Goal: Task Accomplishment & Management: Use online tool/utility

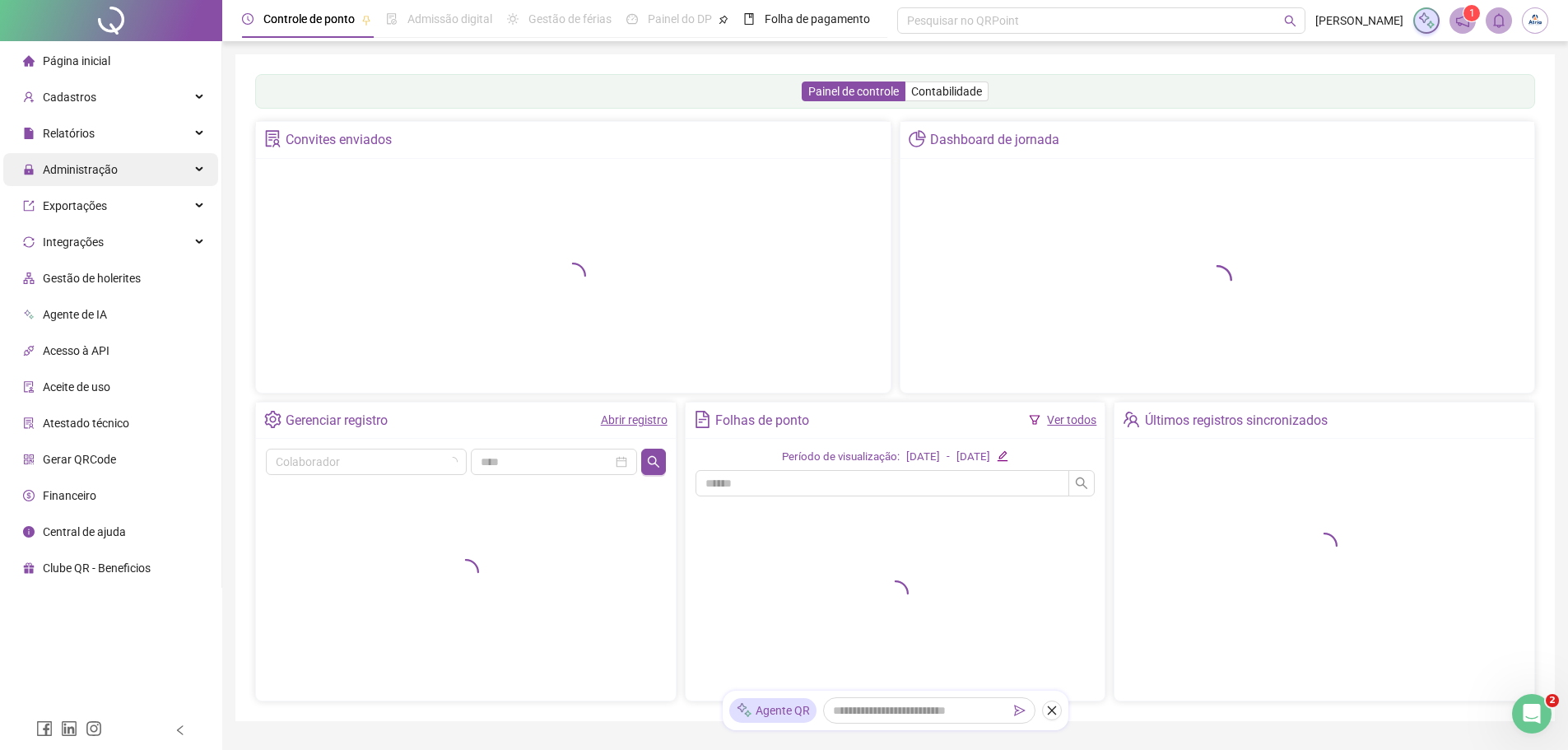
click at [83, 170] on span "Administração" at bounding box center [80, 169] width 75 height 13
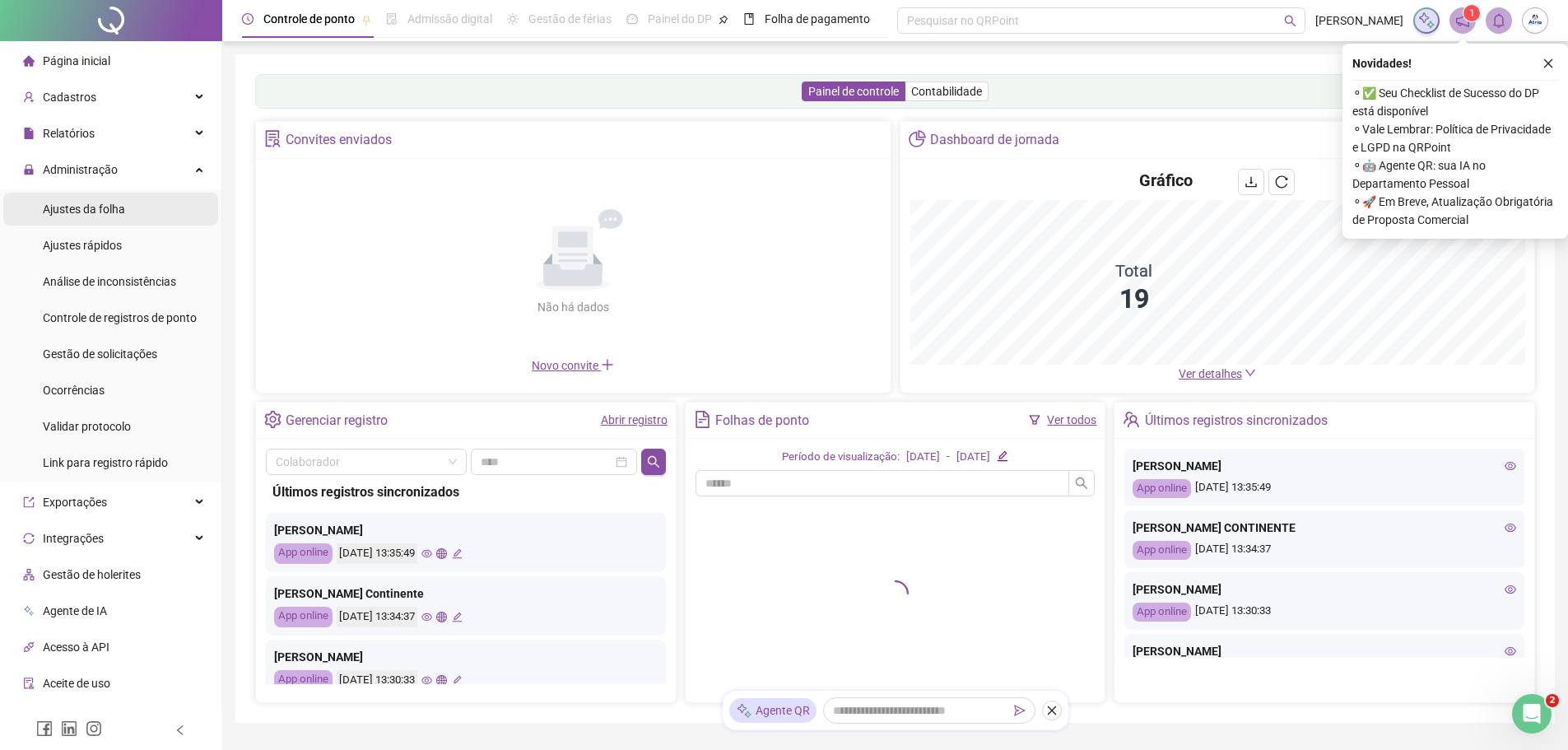
click at [85, 205] on span "Ajustes da folha" at bounding box center [84, 209] width 82 height 13
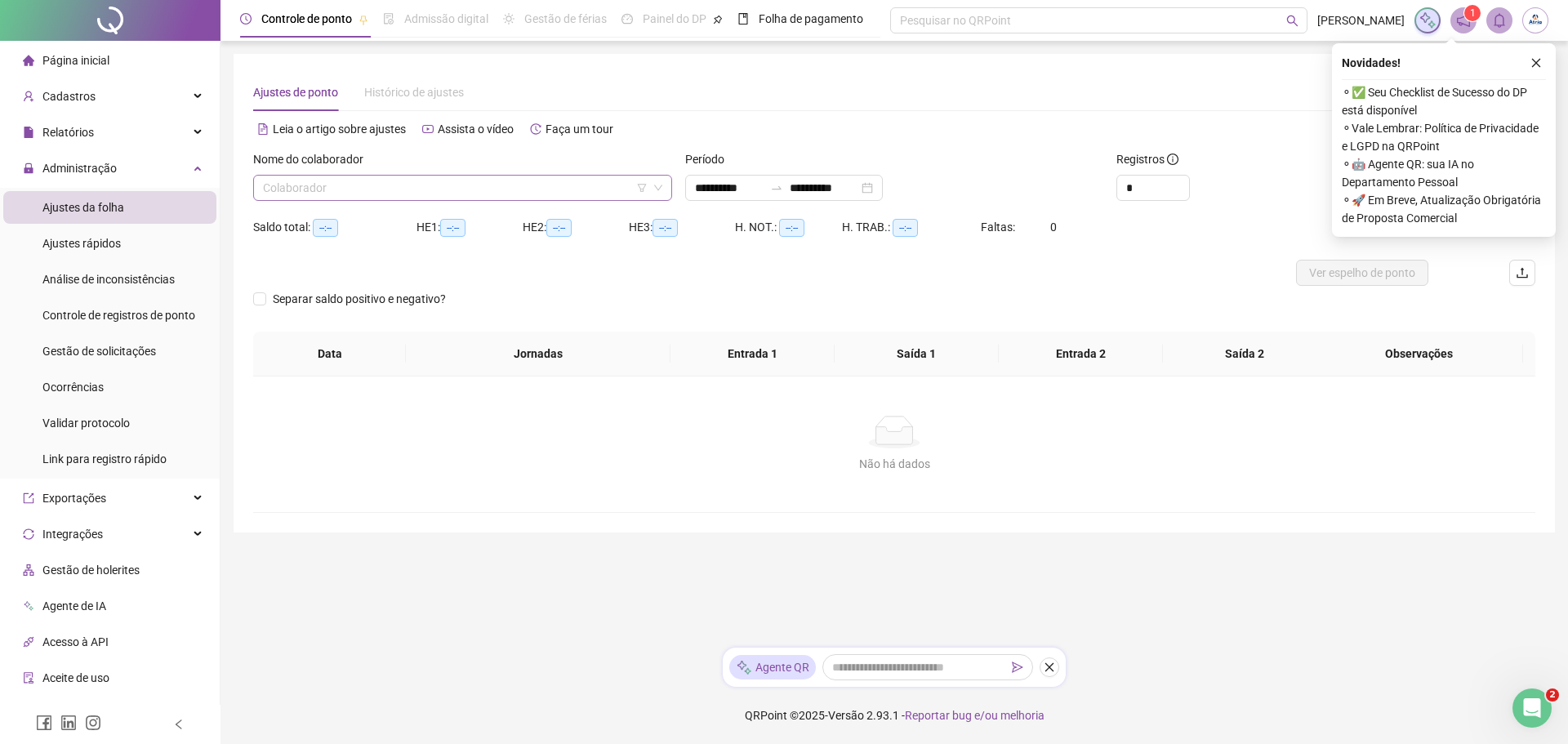
click at [517, 189] on input "search" at bounding box center [455, 188] width 385 height 24
type input "**********"
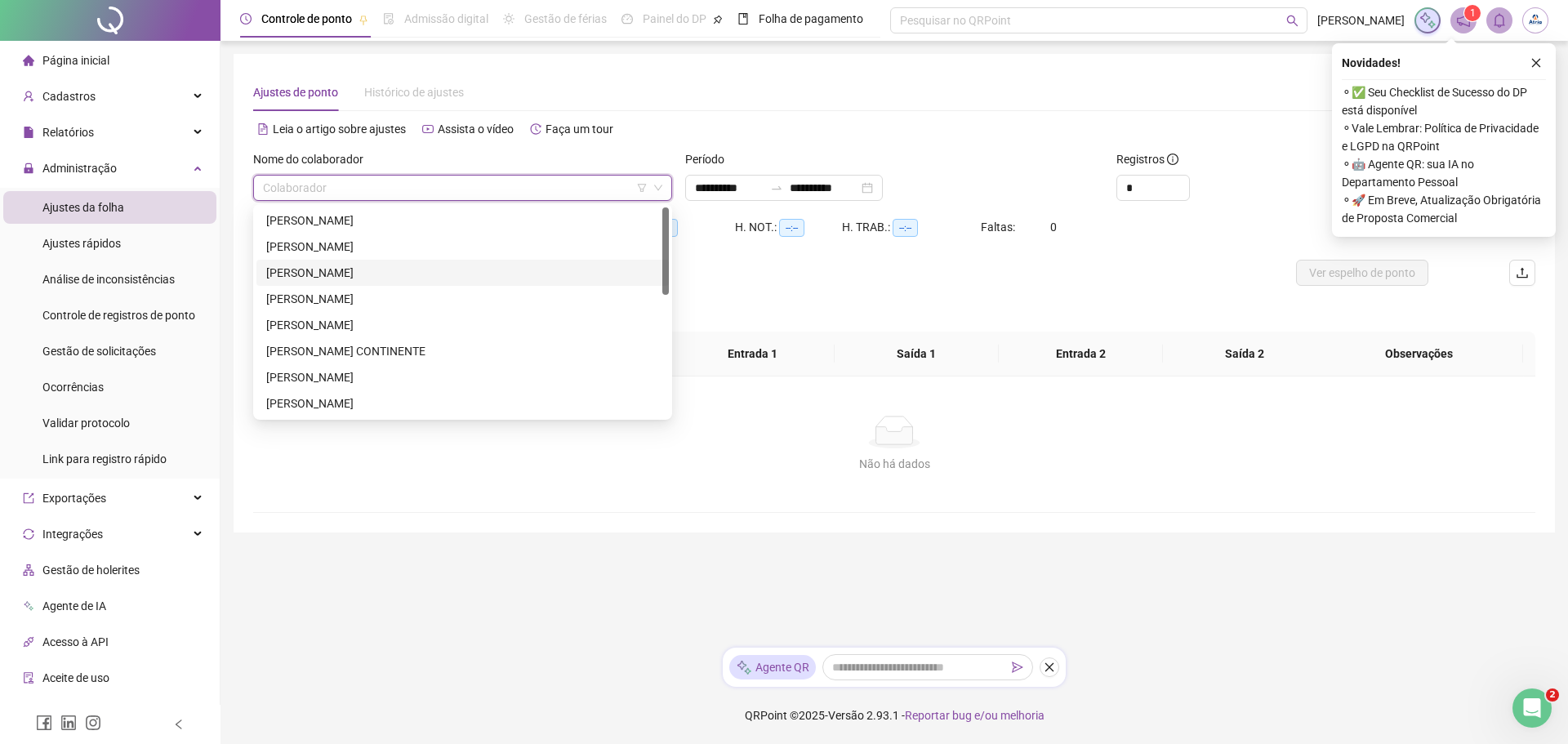
click at [413, 226] on div "[PERSON_NAME]" at bounding box center [463, 220] width 393 height 18
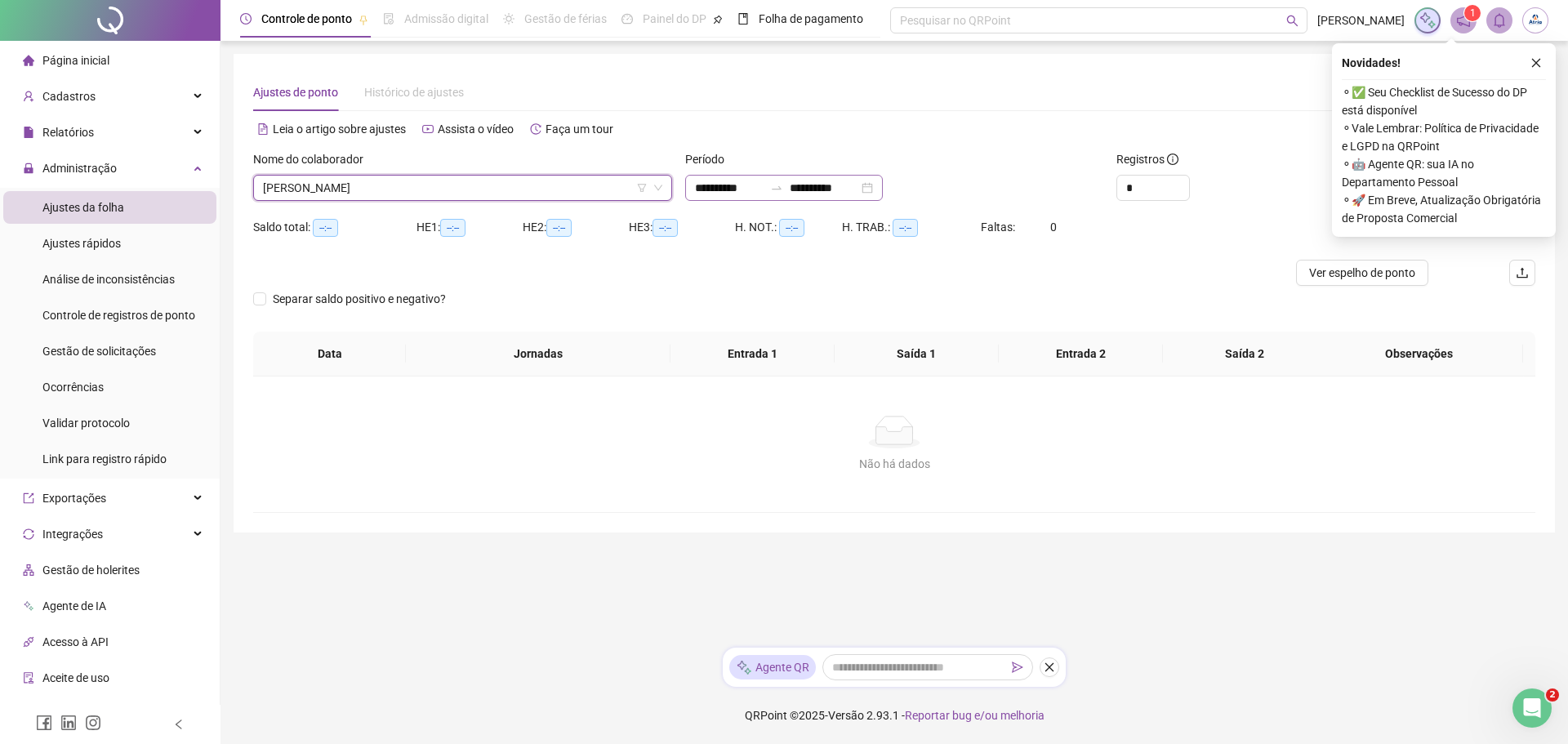
click at [883, 184] on div "**********" at bounding box center [784, 188] width 198 height 26
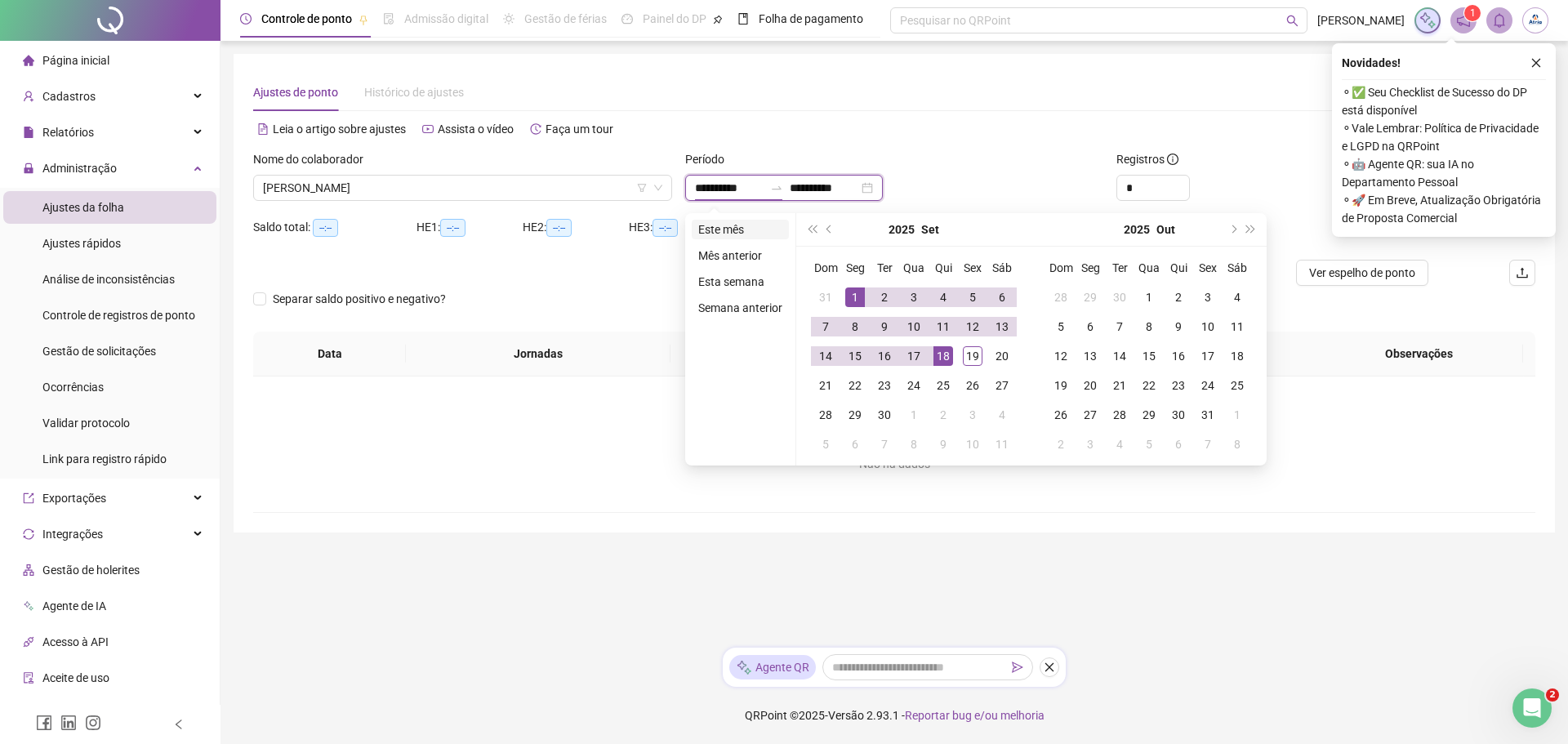
type input "**********"
click at [721, 229] on li "Este mês" at bounding box center [740, 229] width 97 height 19
type input "**********"
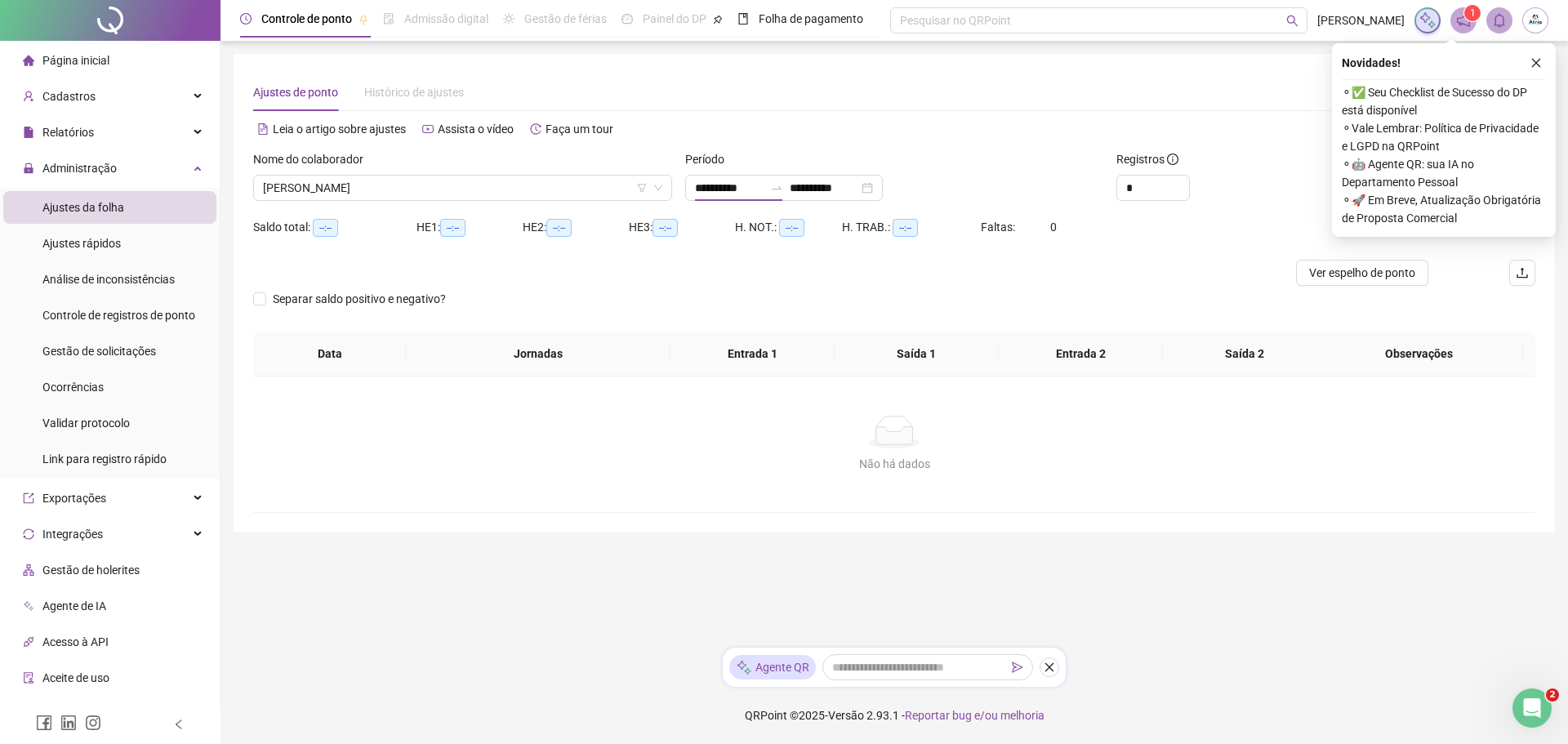
click at [1543, 60] on button "button" at bounding box center [1537, 63] width 19 height 19
click at [1530, 62] on div "**********" at bounding box center [894, 294] width 1322 height 479
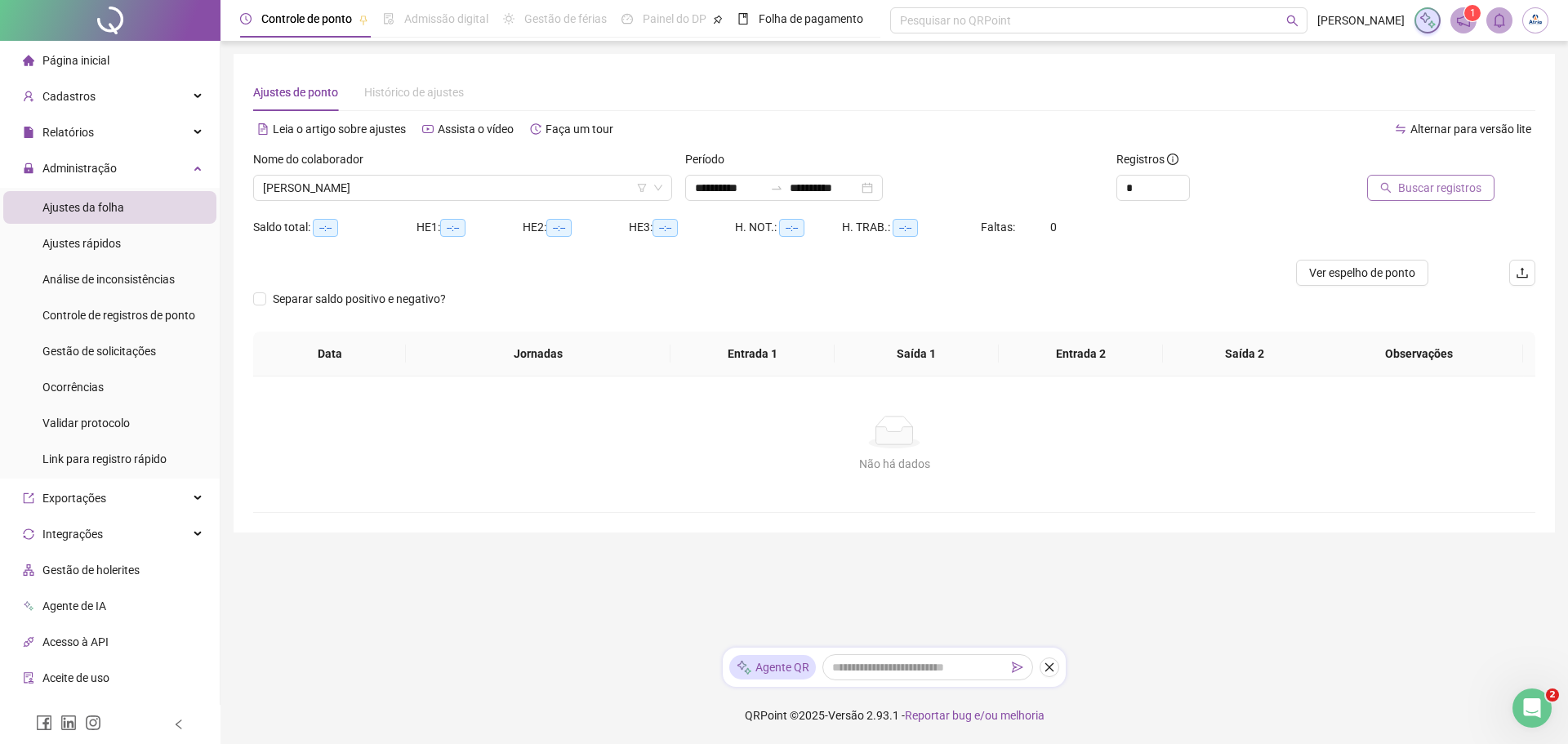
click at [1436, 188] on span "Buscar registros" at bounding box center [1440, 188] width 83 height 18
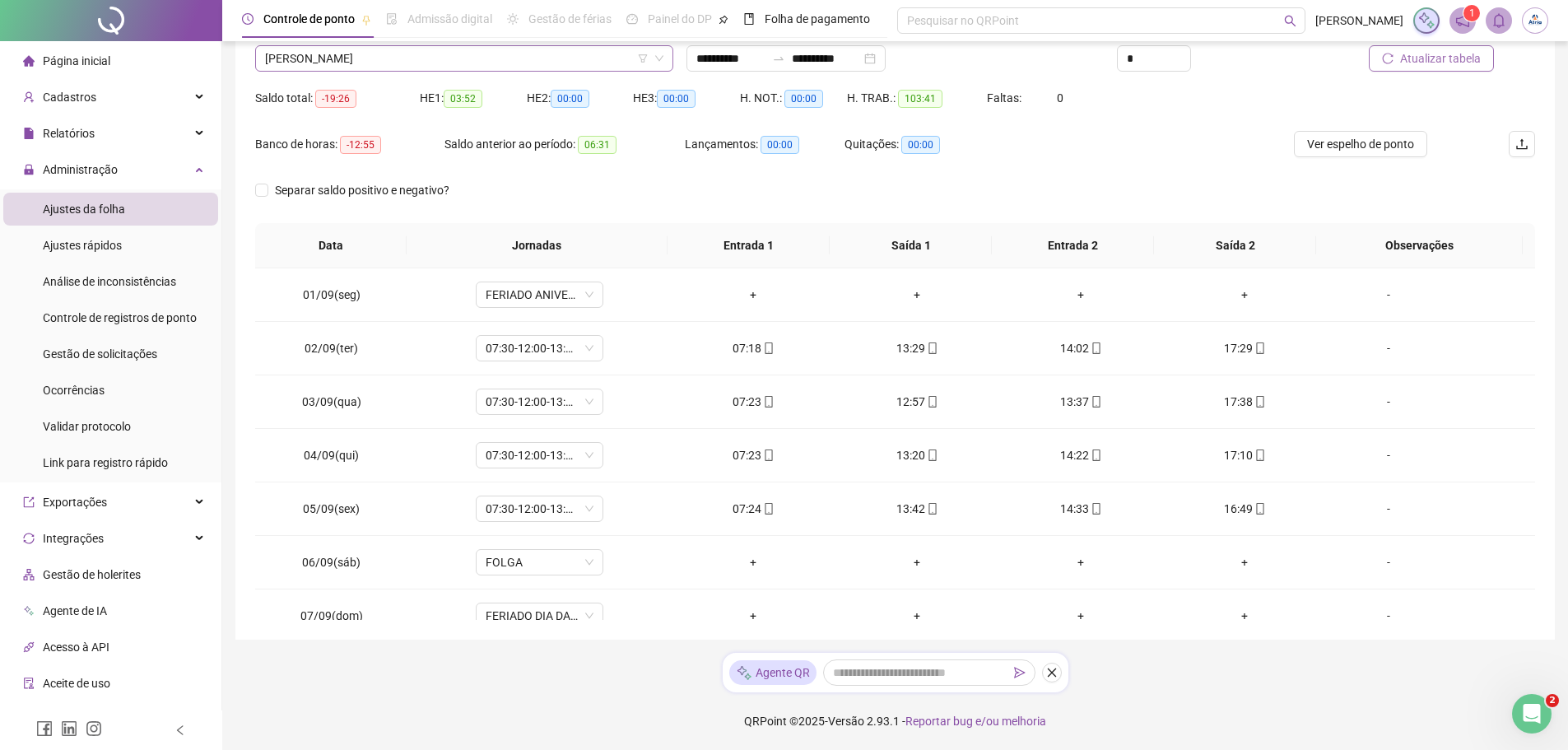
click at [379, 56] on span "[PERSON_NAME]" at bounding box center [464, 58] width 398 height 25
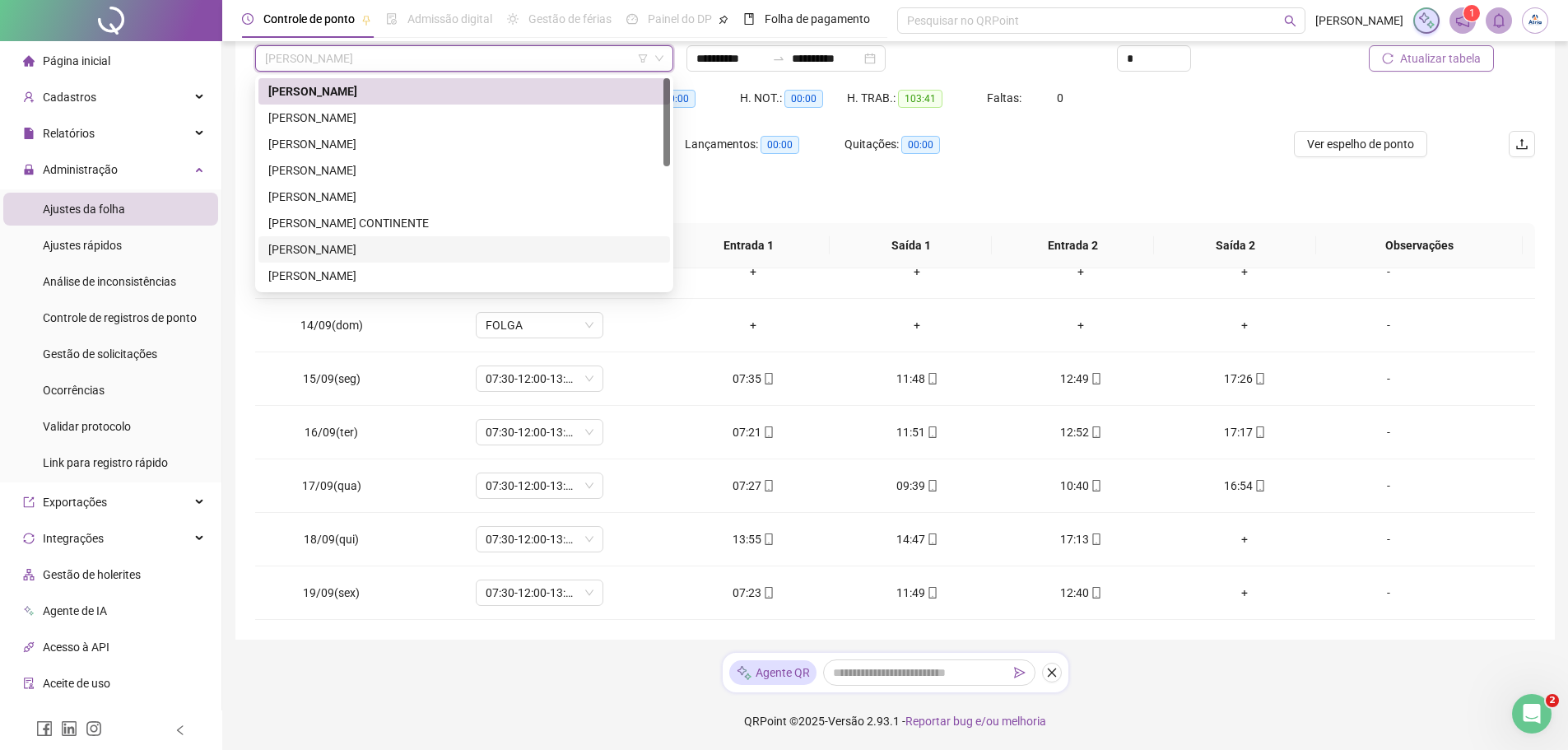
scroll to position [165, 0]
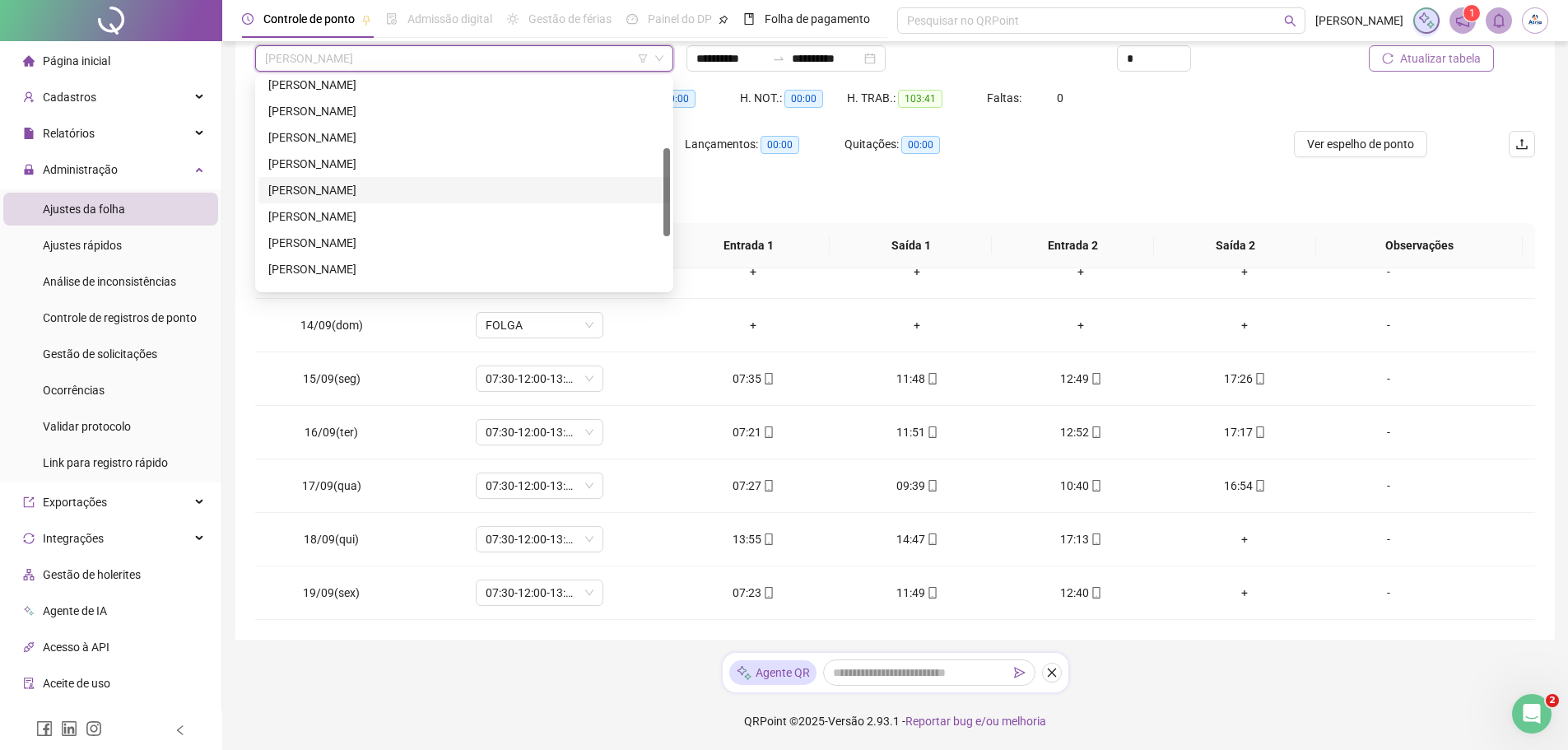
click at [379, 190] on div "[PERSON_NAME]" at bounding box center [464, 190] width 392 height 19
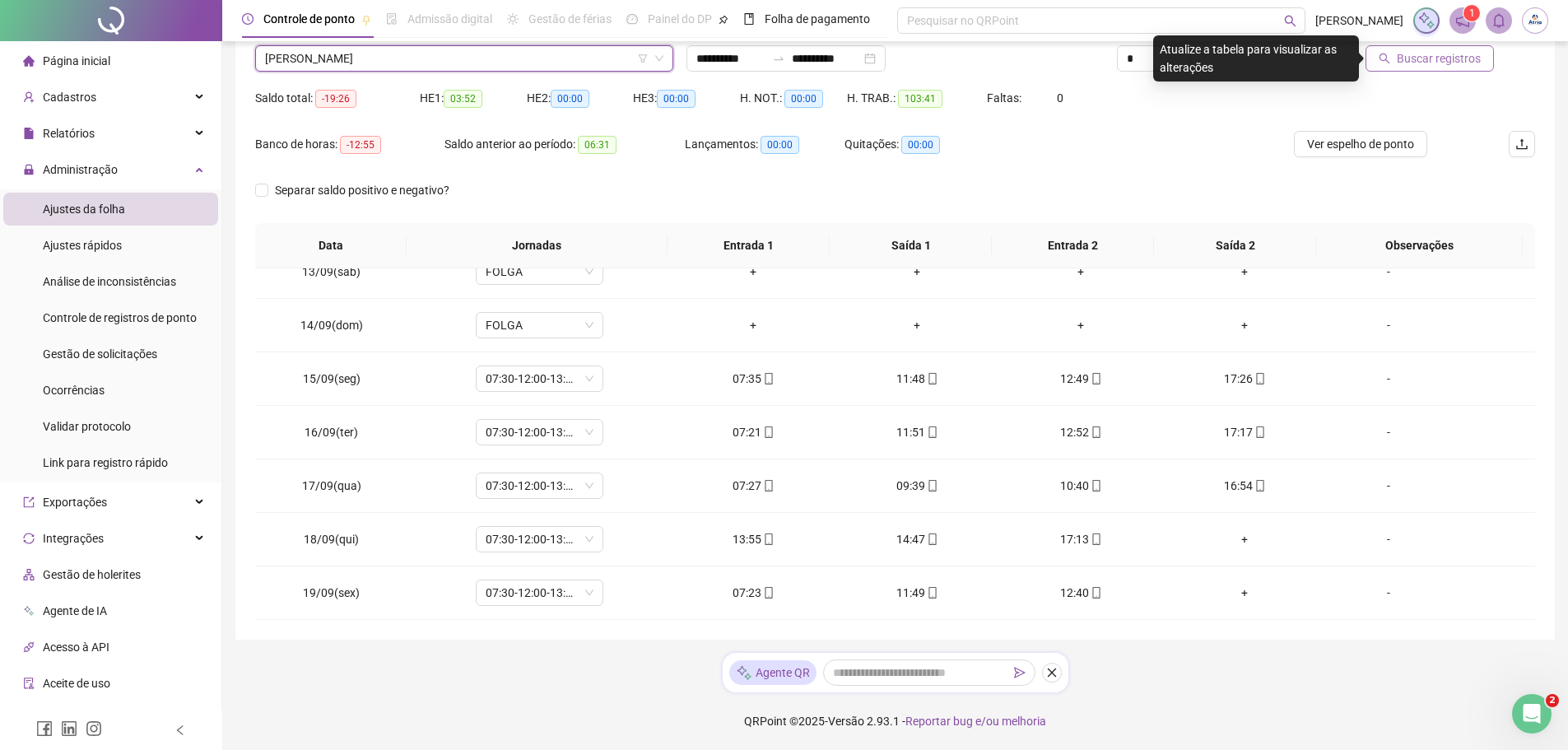
click at [1461, 63] on span "Buscar registros" at bounding box center [1439, 58] width 84 height 19
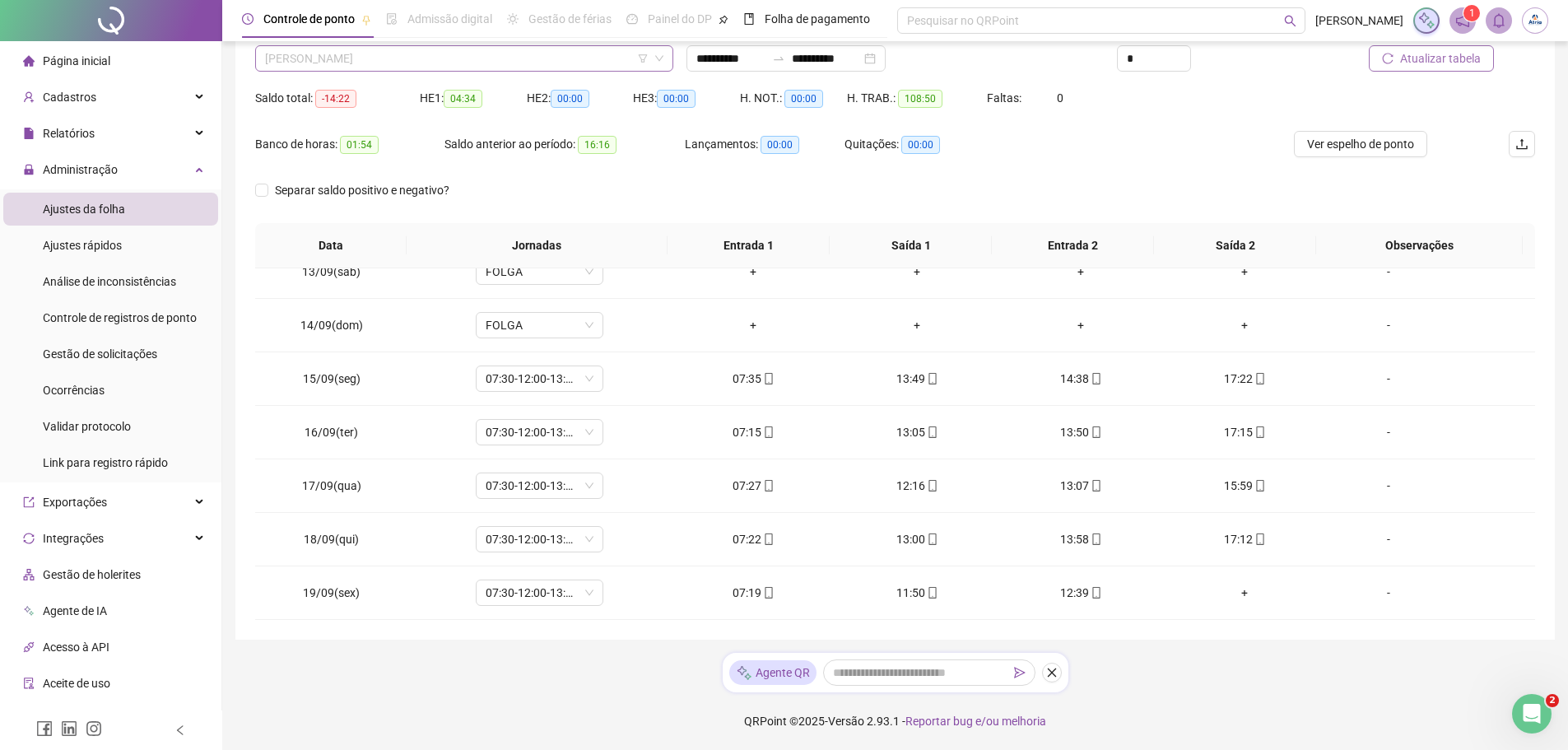
click at [380, 62] on span "[PERSON_NAME]" at bounding box center [464, 58] width 398 height 25
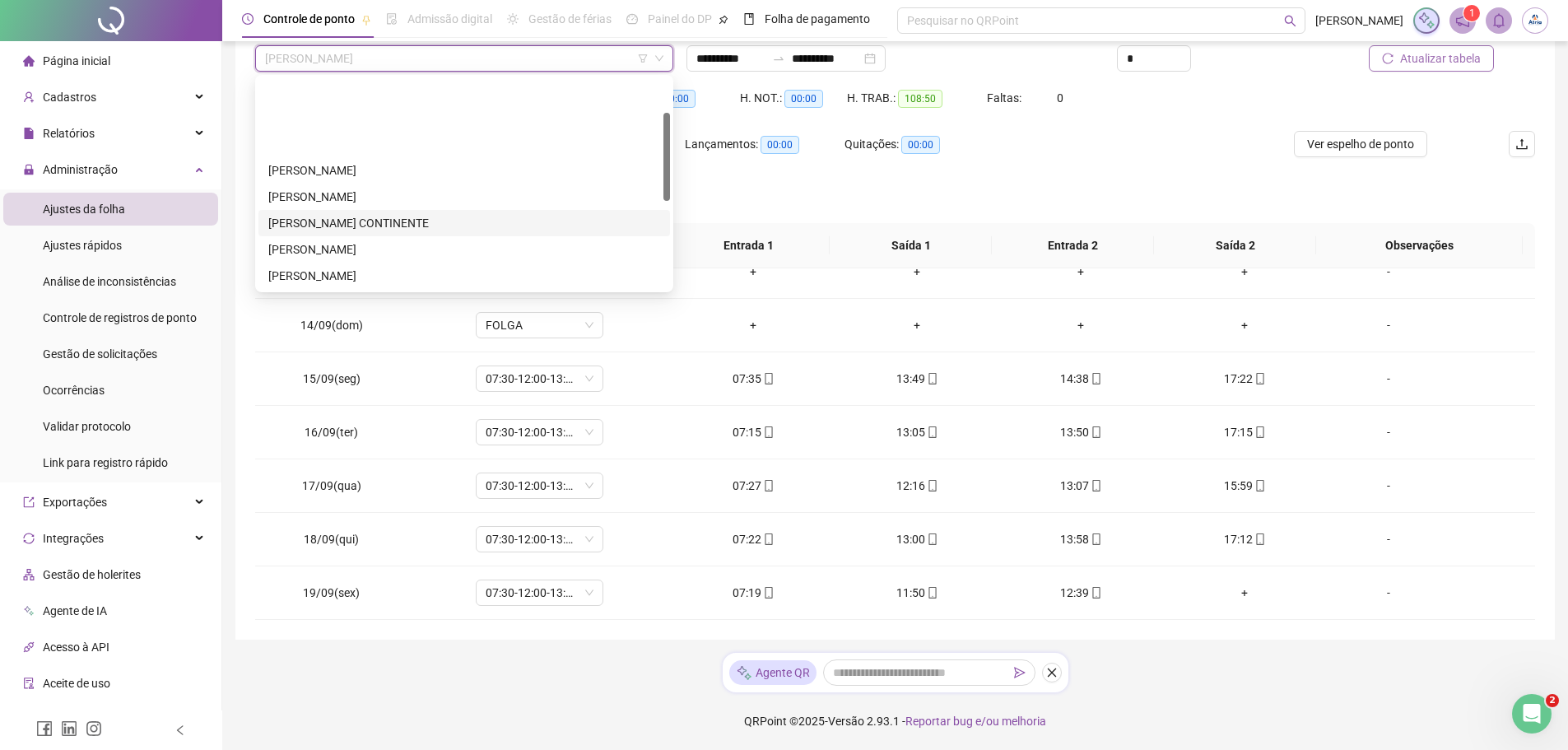
scroll to position [82, 0]
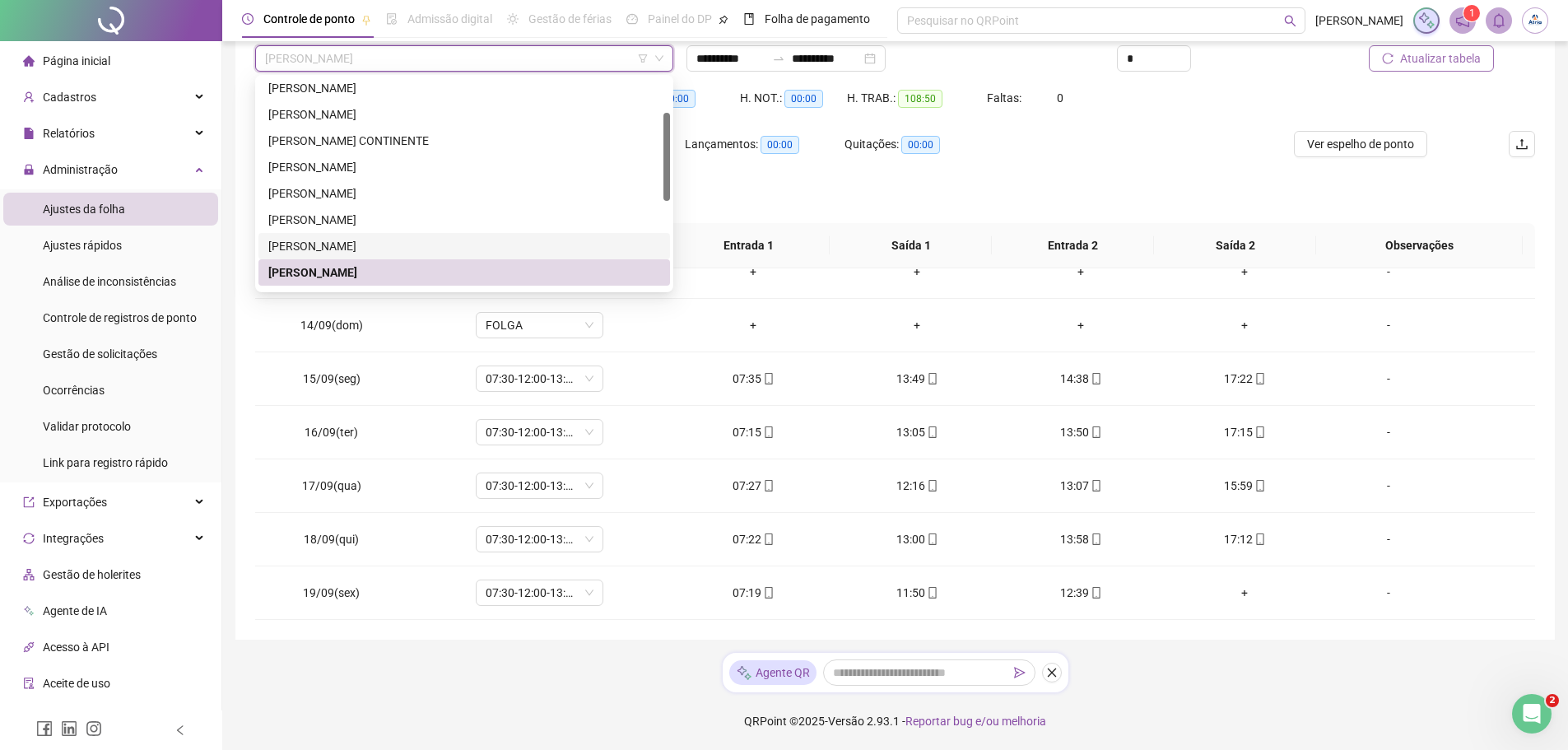
click at [330, 242] on div "[PERSON_NAME]" at bounding box center [464, 246] width 392 height 19
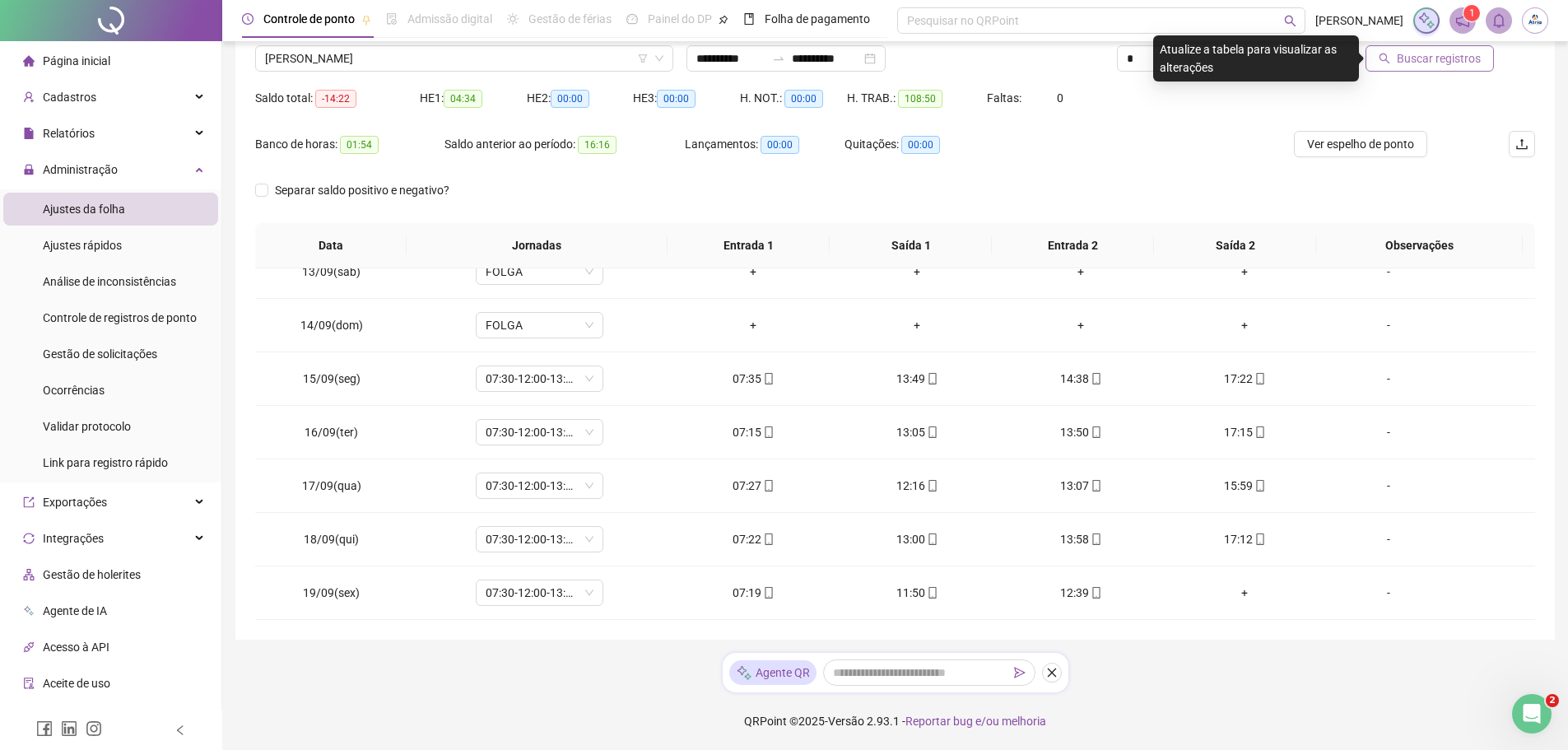
click at [1482, 58] on button "Buscar registros" at bounding box center [1430, 58] width 129 height 26
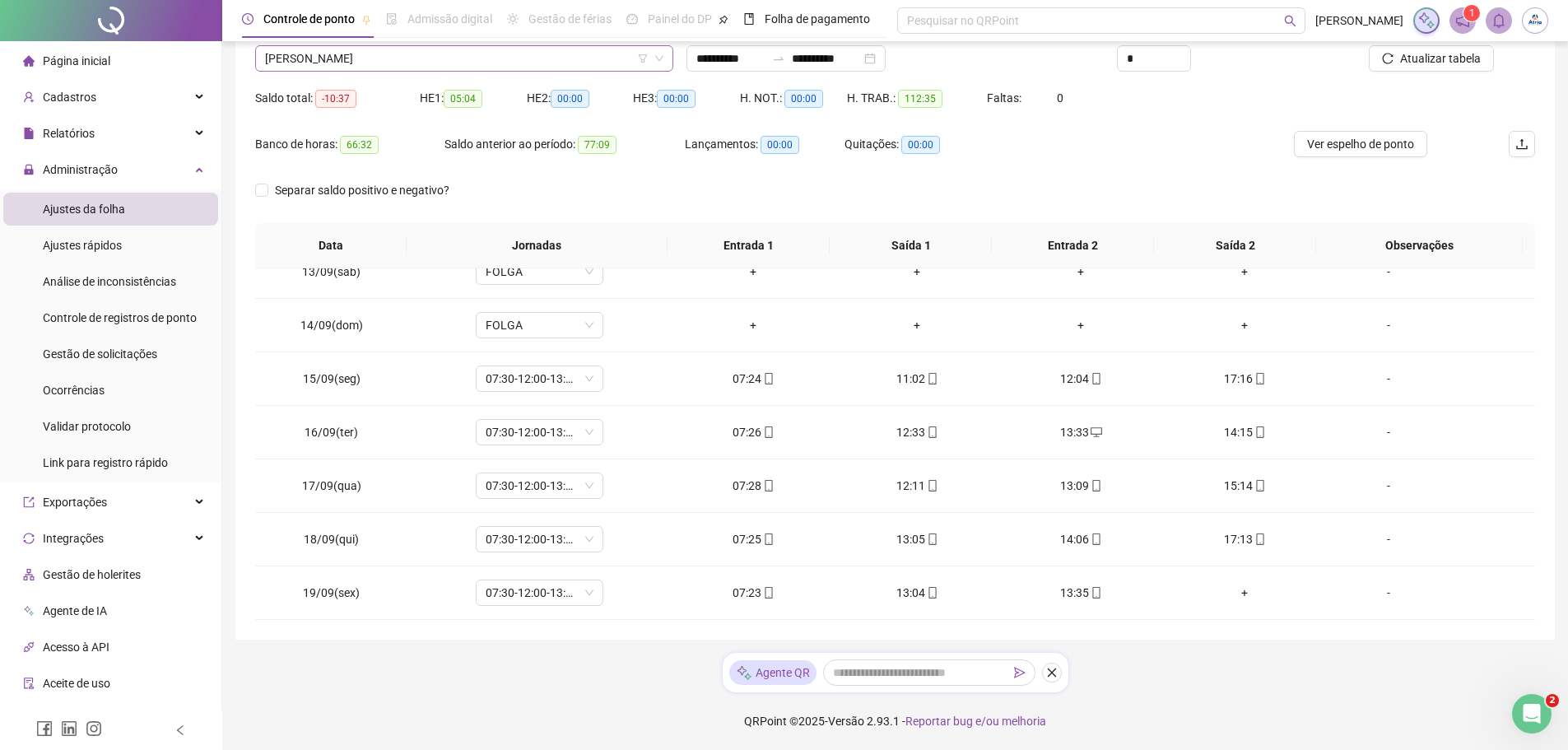
click at [329, 62] on span "[PERSON_NAME]" at bounding box center [464, 58] width 398 height 25
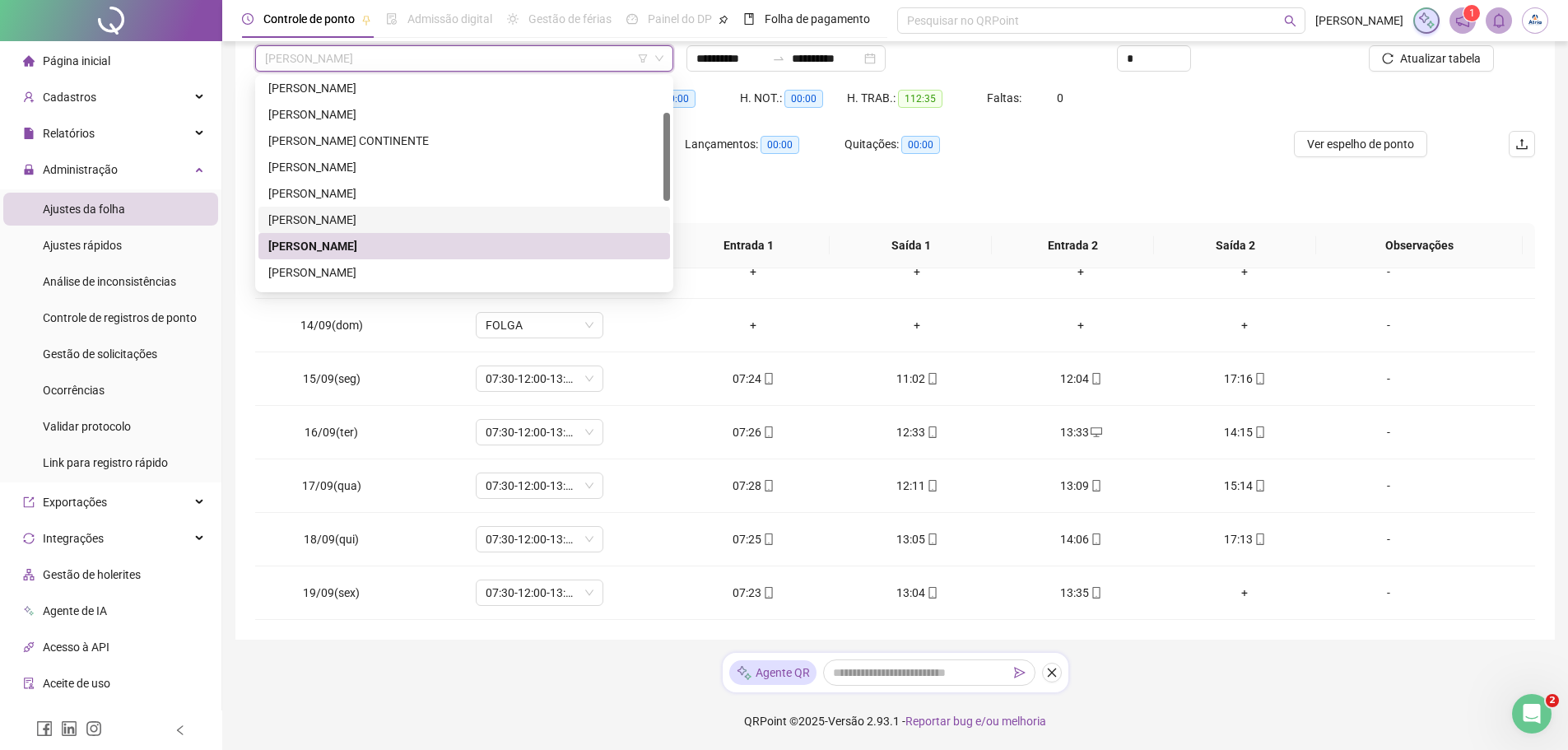
scroll to position [0, 0]
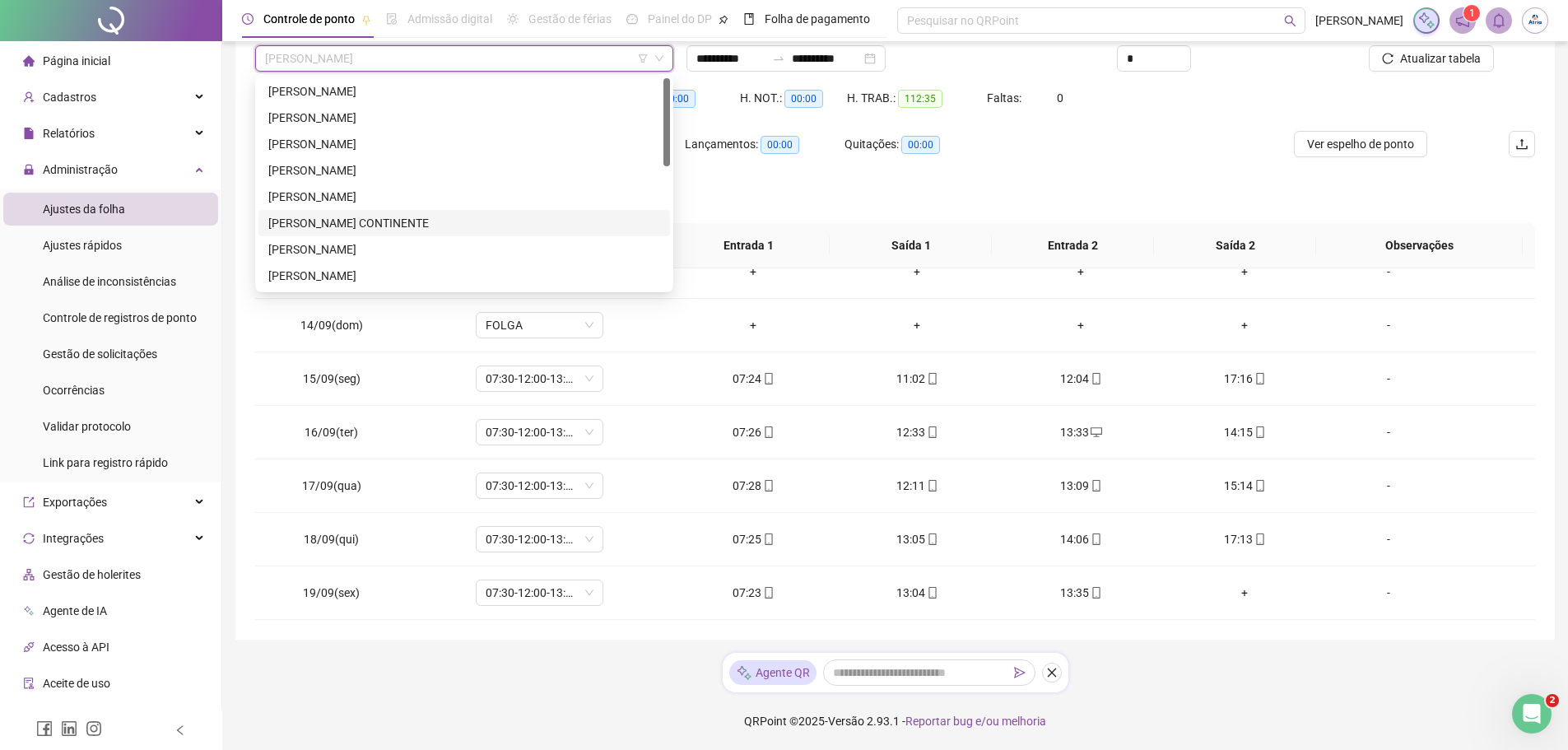
click at [366, 220] on div "[PERSON_NAME] CONTINENTE" at bounding box center [464, 223] width 392 height 19
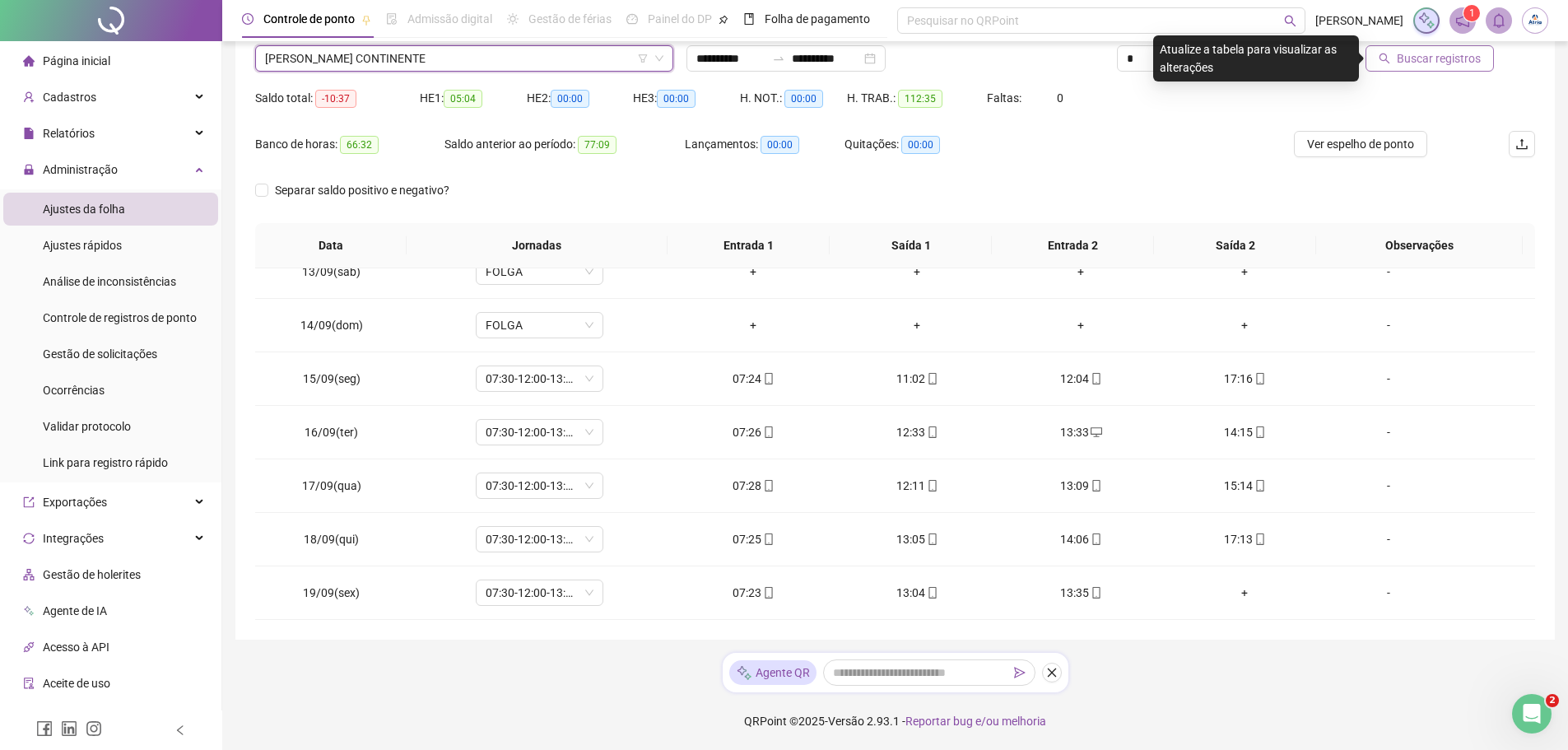
click at [1416, 65] on span "Buscar registros" at bounding box center [1439, 58] width 84 height 19
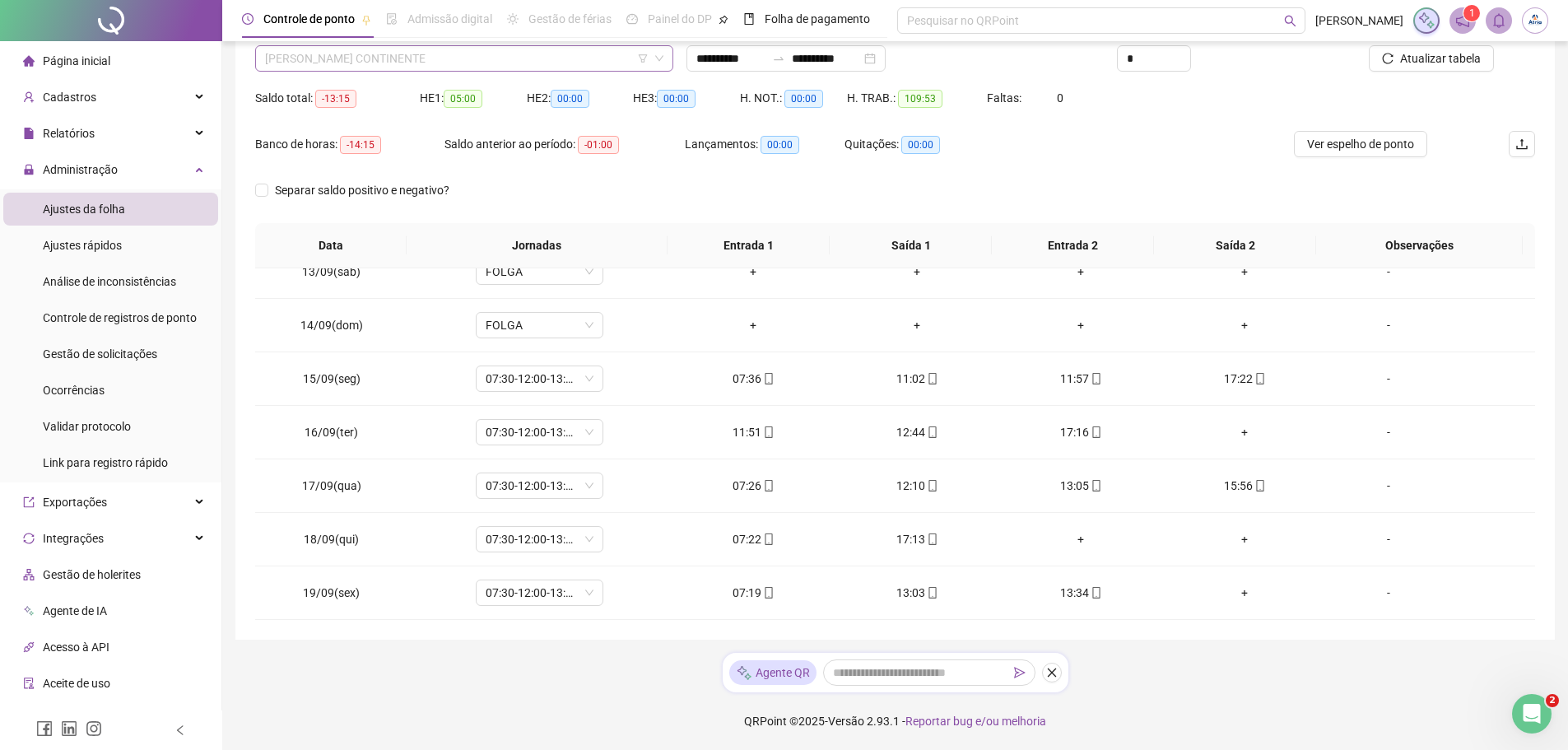
click at [459, 65] on span "[PERSON_NAME] CONTINENTE" at bounding box center [464, 58] width 398 height 25
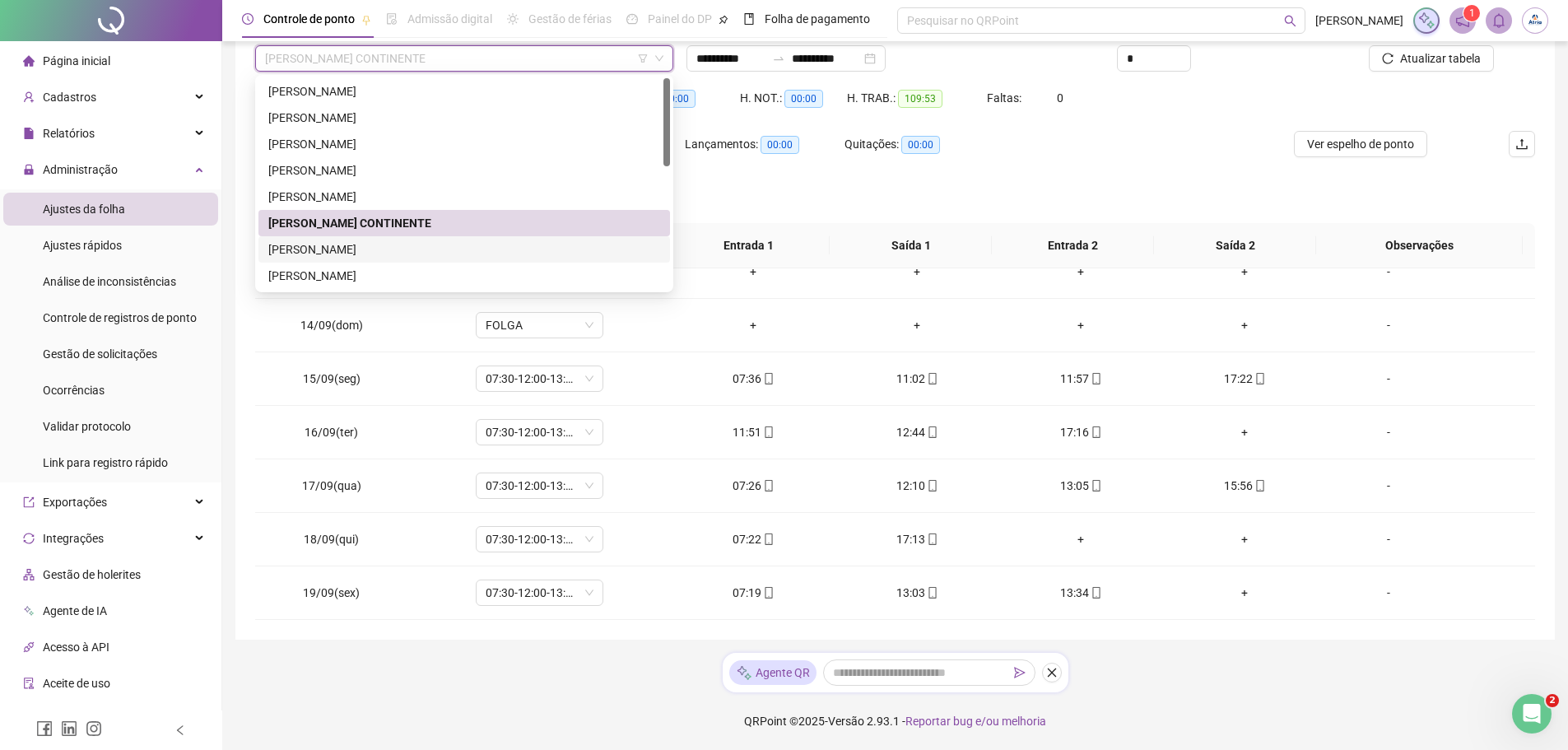
click at [381, 249] on div "[PERSON_NAME]" at bounding box center [464, 249] width 392 height 19
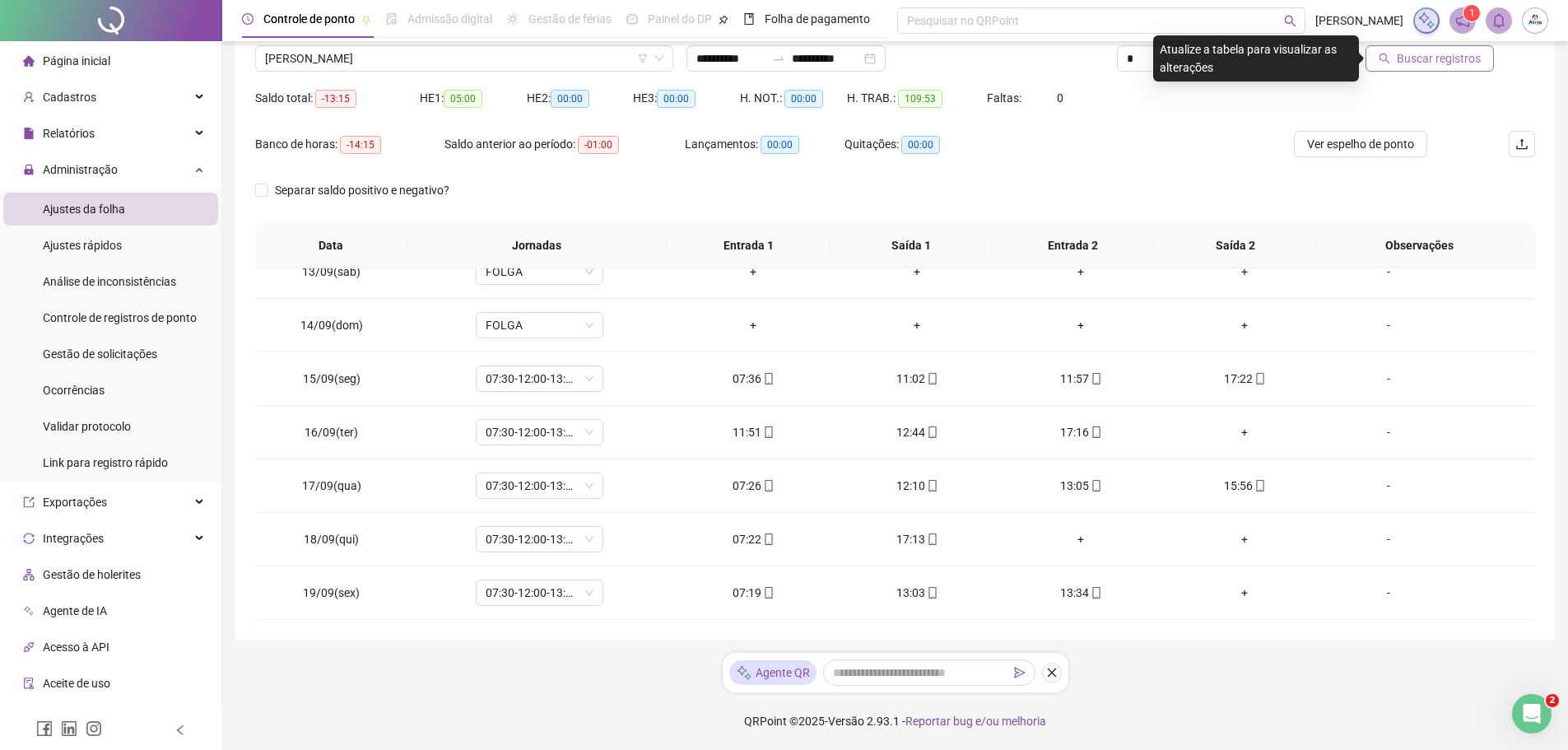
click at [1431, 63] on span "Buscar registros" at bounding box center [1439, 58] width 84 height 19
